Goal: Task Accomplishment & Management: Manage account settings

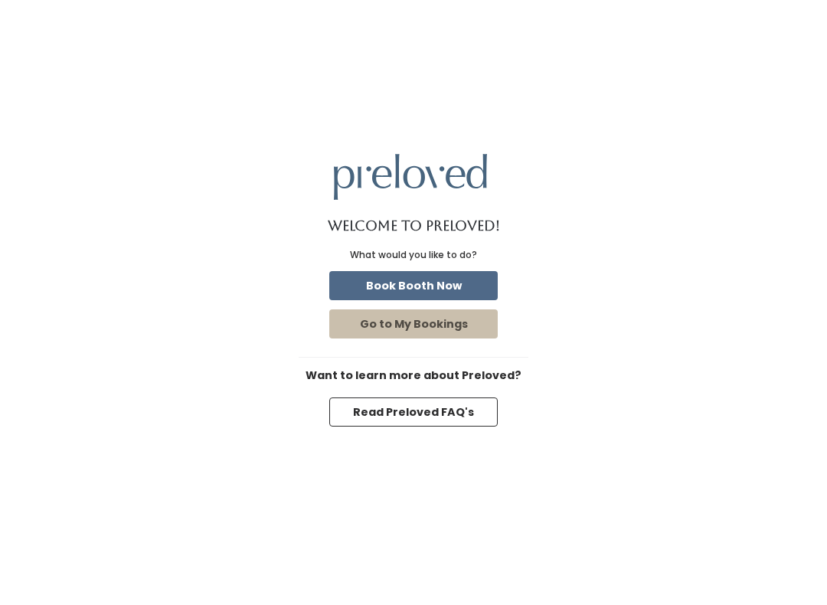
click at [453, 279] on button "Book Booth Now" at bounding box center [413, 285] width 168 height 29
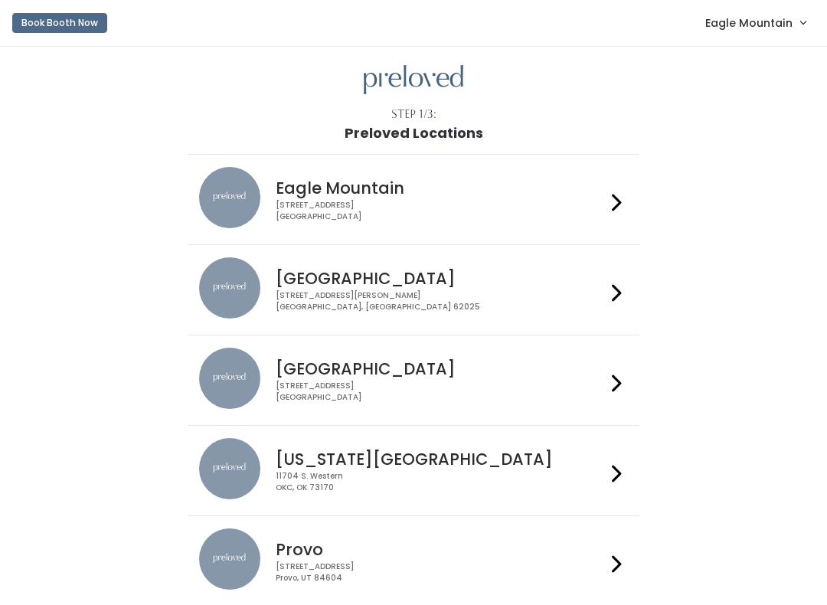
click at [738, 29] on span "Eagle Mountain" at bounding box center [748, 23] width 87 height 17
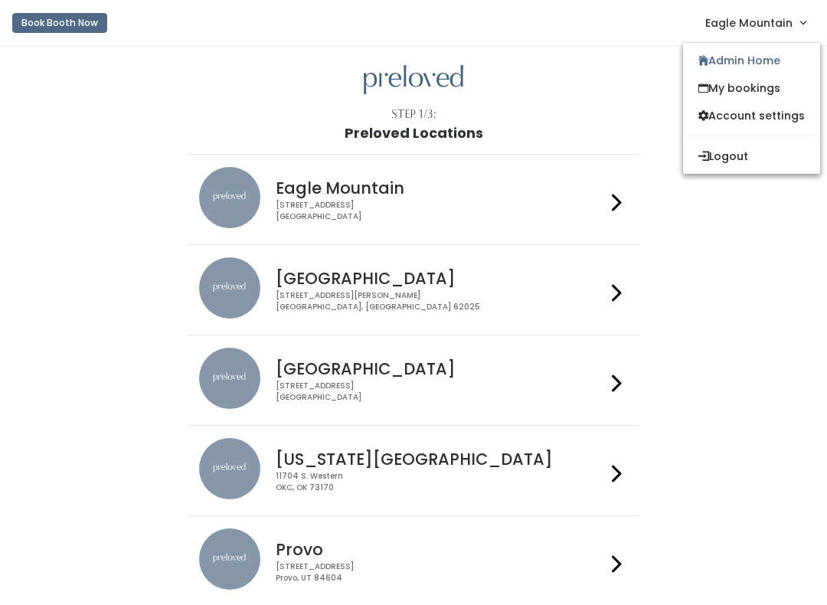
click at [733, 58] on link "Admin Home" at bounding box center [751, 61] width 137 height 28
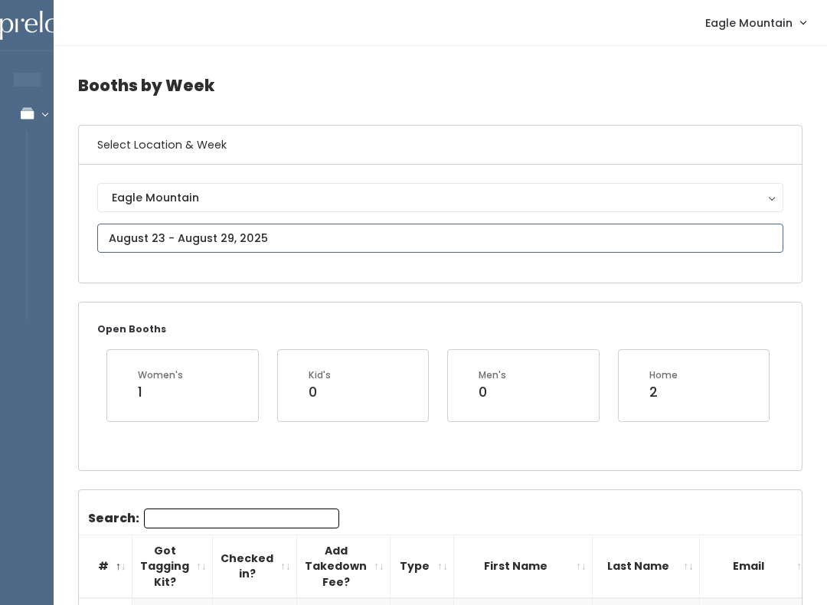
click at [379, 247] on input "text" at bounding box center [440, 237] width 686 height 29
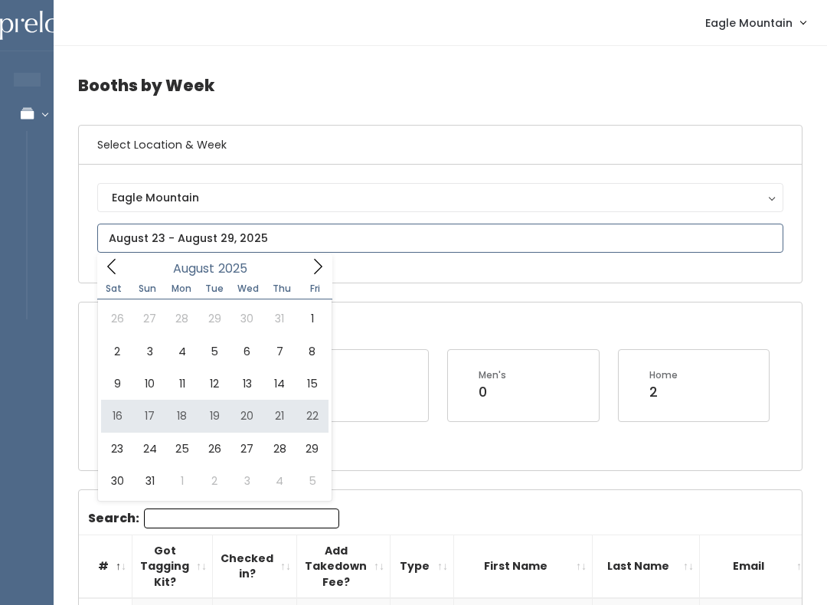
type input "August 16 to August 22"
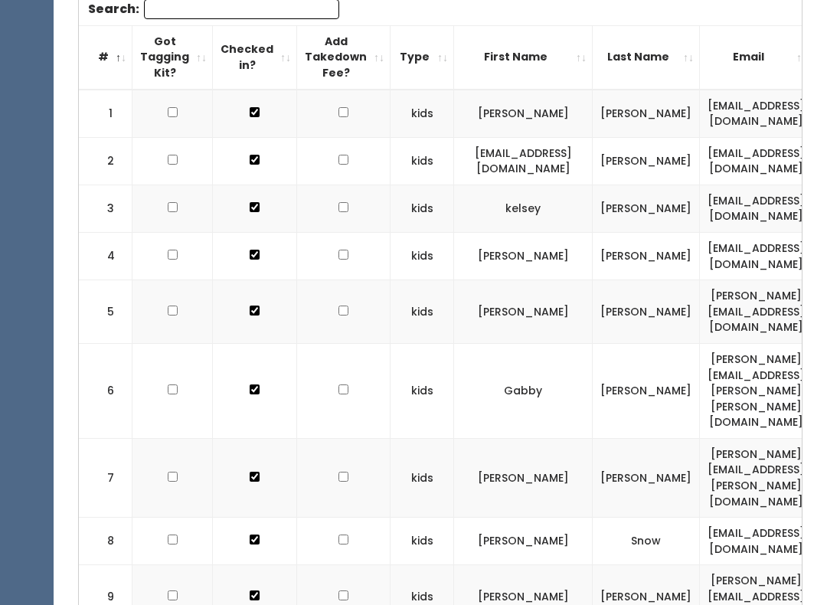
scroll to position [427, 0]
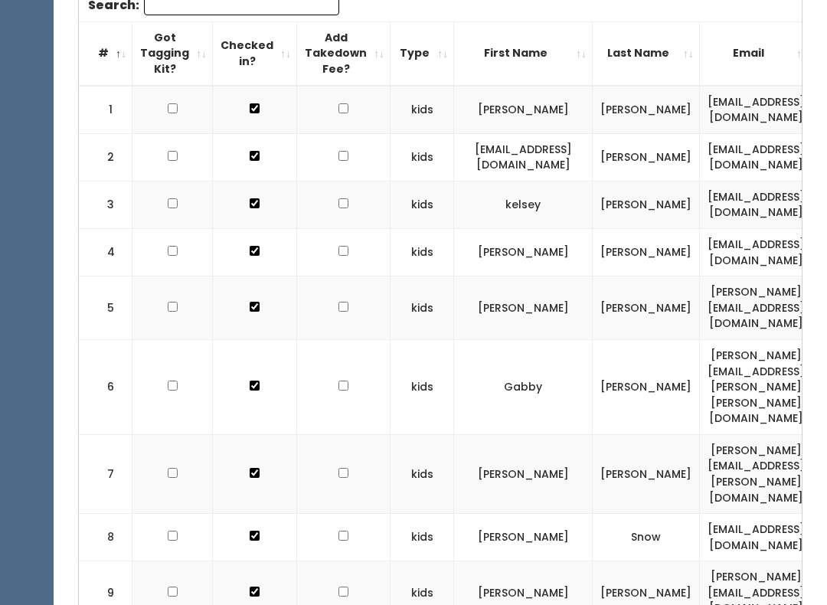
click at [592, 45] on th "First Name" at bounding box center [523, 54] width 139 height 64
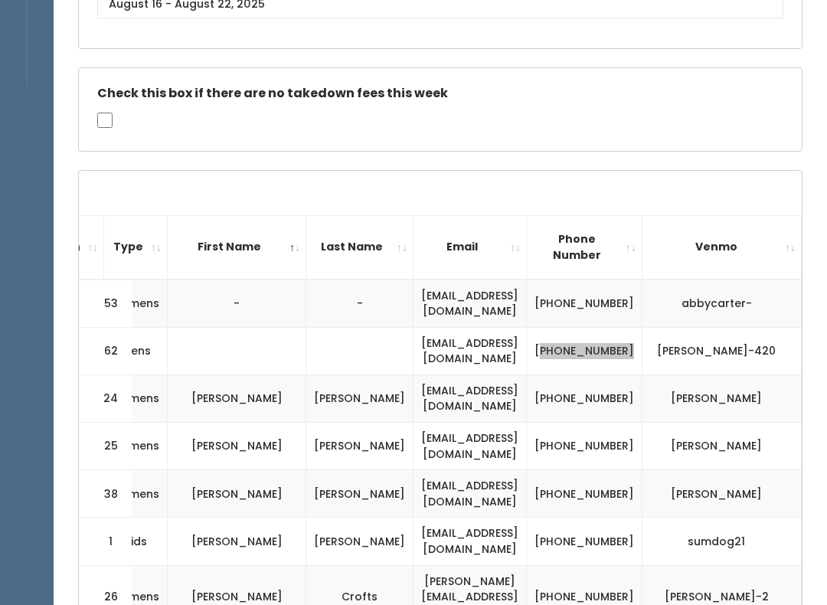
scroll to position [242, 0]
